Goal: Check status

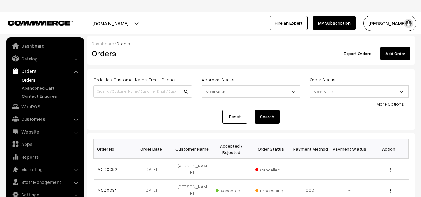
click at [269, 114] on button "Search" at bounding box center [267, 117] width 25 height 14
